Goal: Check status: Check status

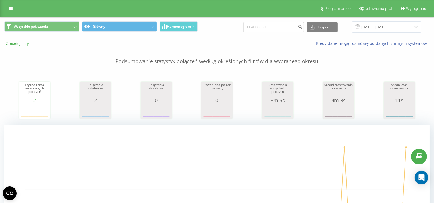
click at [17, 43] on button "Zresetuj filtry" at bounding box center [17, 43] width 27 height 5
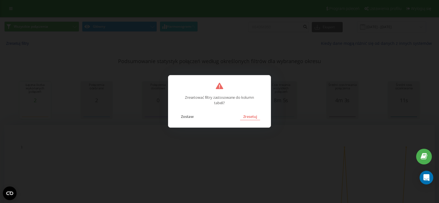
click at [248, 118] on button "Zresetuj" at bounding box center [250, 116] width 20 height 7
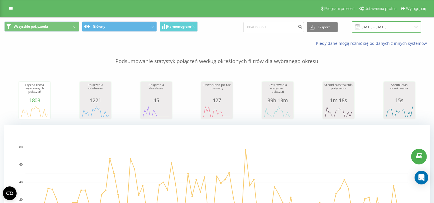
click at [374, 28] on input "[DATE] - [DATE]" at bounding box center [386, 26] width 69 height 11
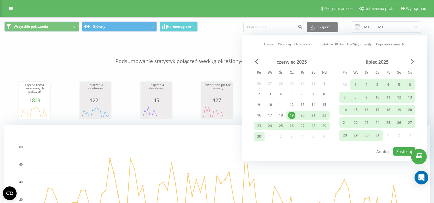
click at [414, 61] on span "Next Month" at bounding box center [412, 61] width 3 height 5
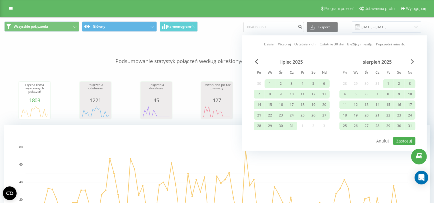
click at [414, 61] on span "Next Month" at bounding box center [412, 61] width 3 height 5
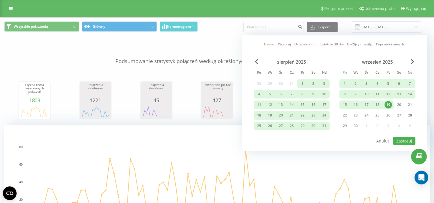
click at [389, 104] on div "19" at bounding box center [388, 104] width 7 height 7
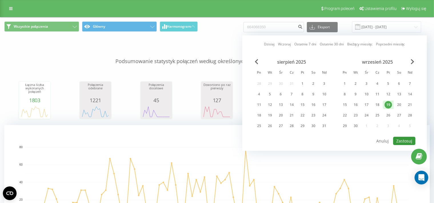
click at [405, 142] on button "Zastosuj" at bounding box center [404, 141] width 22 height 8
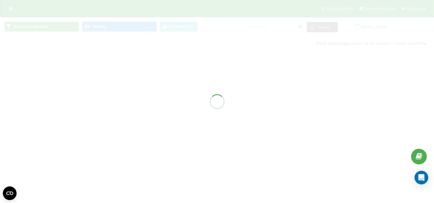
type input "[DATE] - [DATE]"
